Goal: Information Seeking & Learning: Learn about a topic

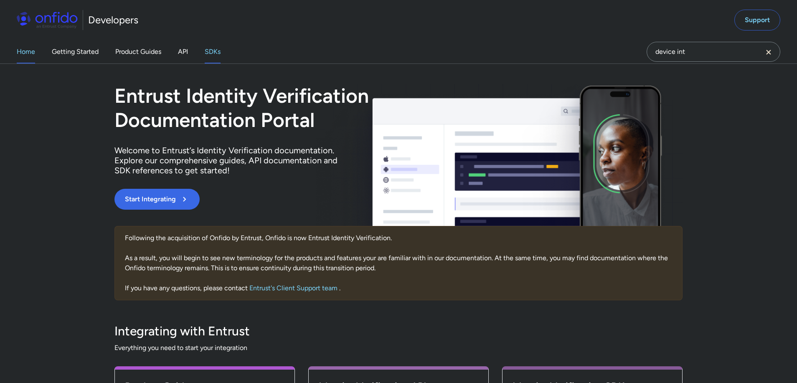
click at [219, 54] on link "SDKs" at bounding box center [213, 51] width 16 height 23
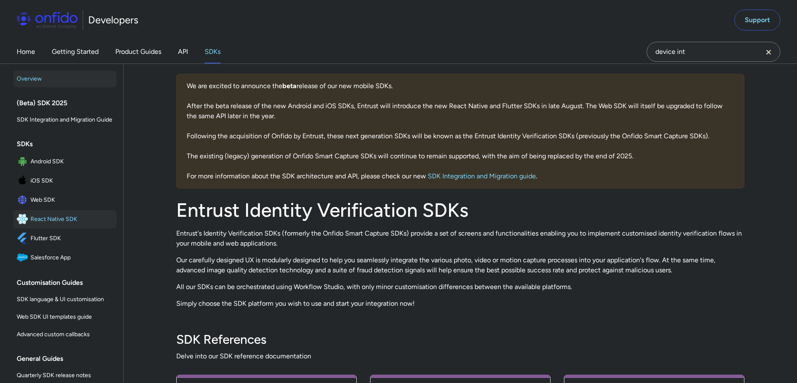
click at [78, 220] on span "React Native SDK" at bounding box center [71, 219] width 83 height 12
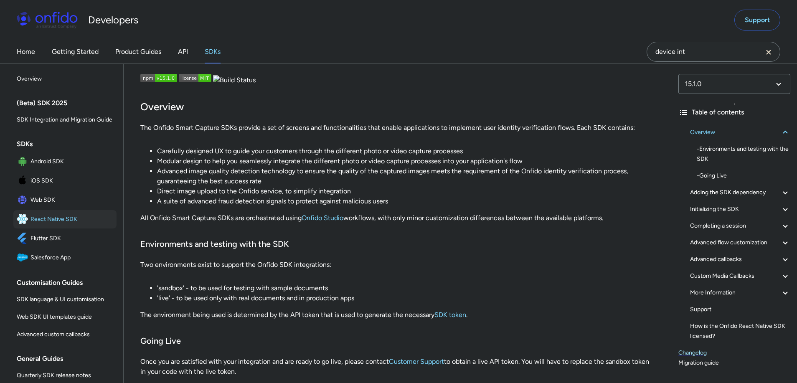
click at [696, 354] on link "Changelog" at bounding box center [734, 353] width 112 height 10
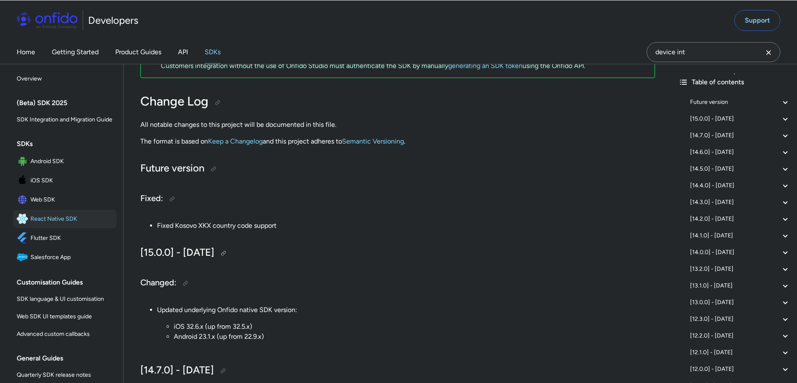
scroll to position [41, 0]
